Goal: Find specific page/section

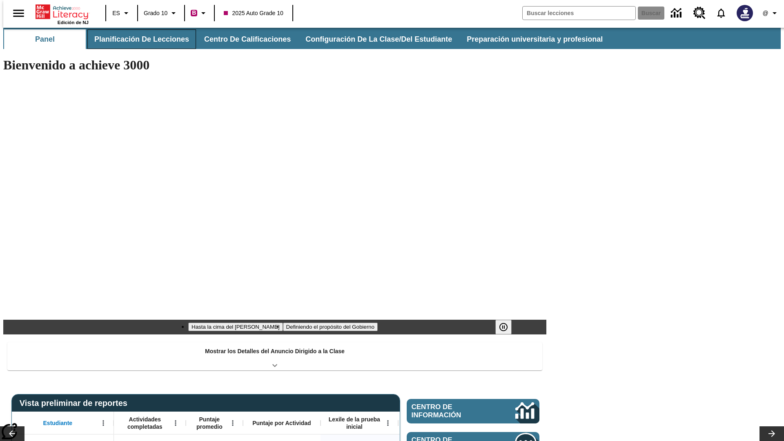
click at [137, 39] on button "Planificación de lecciones" at bounding box center [141, 39] width 109 height 20
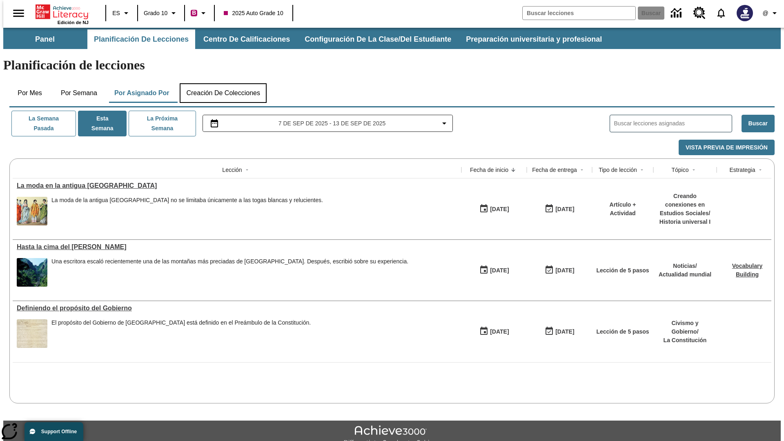
click at [223, 83] on button "Creación de colecciones" at bounding box center [223, 93] width 87 height 20
